Goal: Information Seeking & Learning: Learn about a topic

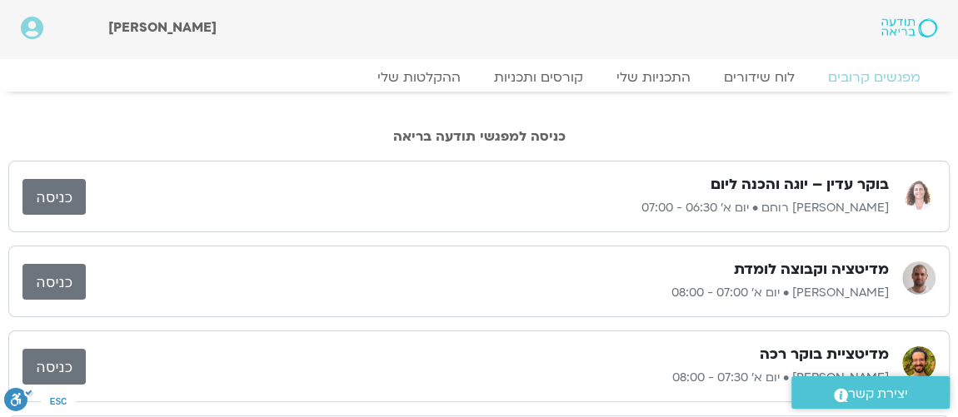
drag, startPoint x: 69, startPoint y: 117, endPoint x: 89, endPoint y: 136, distance: 27.7
click at [72, 121] on div "כניסה למפגשי תודעה בריאה" at bounding box center [478, 122] width 941 height 61
click at [66, 202] on link "כניסה" at bounding box center [53, 197] width 63 height 36
